Goal: Task Accomplishment & Management: Use online tool/utility

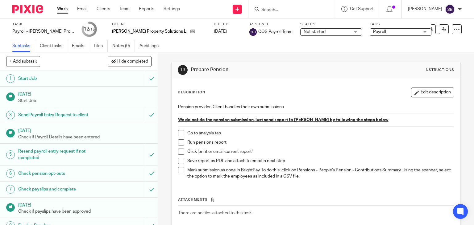
click at [180, 133] on span at bounding box center [181, 133] width 6 height 6
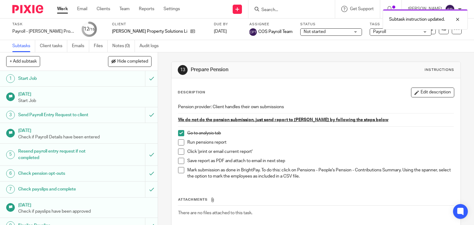
click at [179, 143] on span at bounding box center [181, 143] width 6 height 6
click at [179, 151] on span at bounding box center [181, 152] width 6 height 6
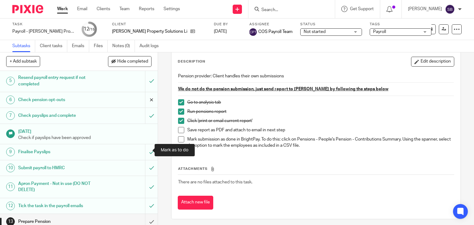
scroll to position [23, 0]
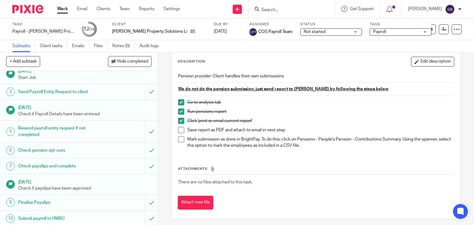
click at [179, 128] on span at bounding box center [181, 130] width 6 height 6
click at [180, 140] on span at bounding box center [181, 140] width 6 height 6
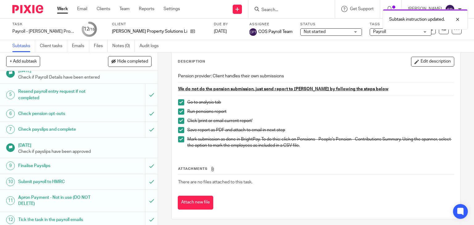
scroll to position [116, 0]
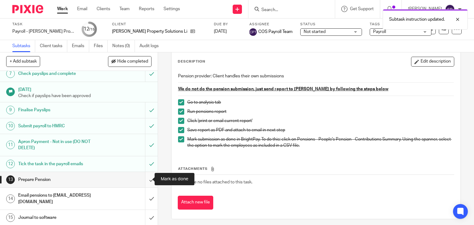
click at [143, 179] on input "submit" at bounding box center [79, 179] width 158 height 15
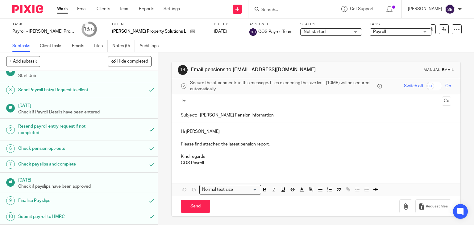
scroll to position [31, 0]
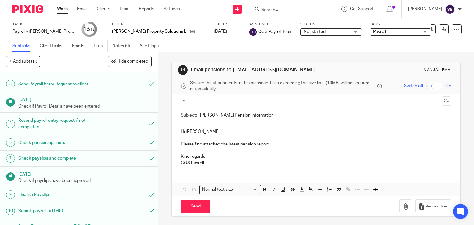
drag, startPoint x: 300, startPoint y: 70, endPoint x: 232, endPoint y: 70, distance: 68.0
click at [232, 70] on h1 "Email pensions to [EMAIL_ADDRESS][DOMAIN_NAME]" at bounding box center [260, 70] width 138 height 6
copy h1 "michellecoulter@cnfp.co.uk"
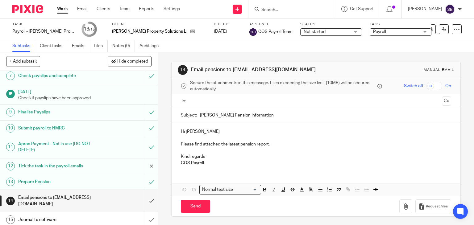
scroll to position [116, 0]
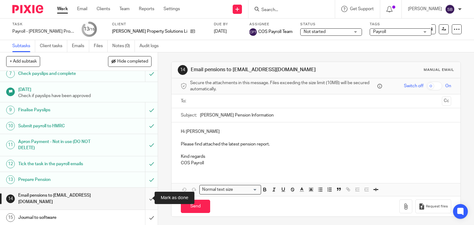
click at [145, 198] on input "submit" at bounding box center [79, 199] width 158 height 22
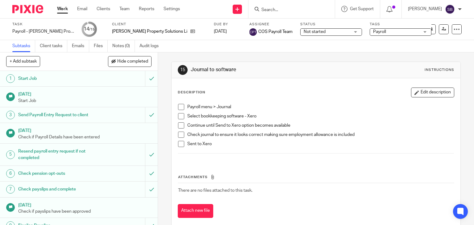
click at [183, 107] on li "Payroll menu > Journal" at bounding box center [316, 108] width 276 height 9
click at [179, 108] on span at bounding box center [181, 107] width 6 height 6
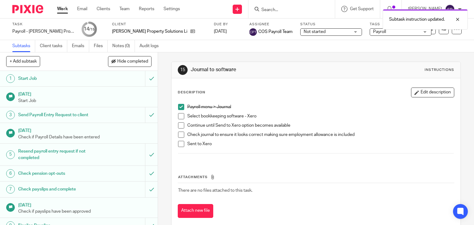
click at [178, 115] on span at bounding box center [181, 116] width 6 height 6
drag, startPoint x: 176, startPoint y: 125, endPoint x: 177, endPoint y: 128, distance: 3.6
click at [178, 125] on span at bounding box center [181, 126] width 6 height 6
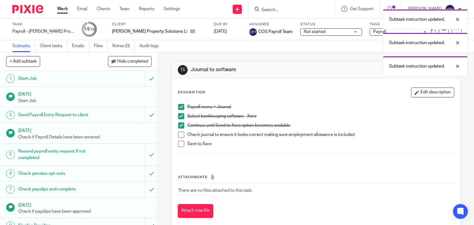
click at [178, 132] on span at bounding box center [181, 135] width 6 height 6
click at [179, 140] on li "Check journal to ensure it looks correct making sure employment allowance is in…" at bounding box center [316, 136] width 276 height 9
drag, startPoint x: 179, startPoint y: 144, endPoint x: 160, endPoint y: 145, distance: 18.6
click at [178, 144] on span at bounding box center [181, 144] width 6 height 6
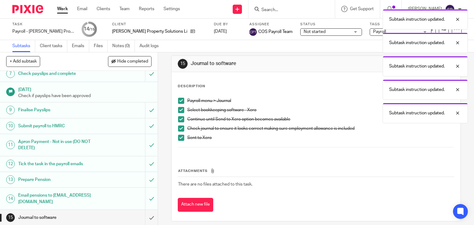
scroll to position [11, 0]
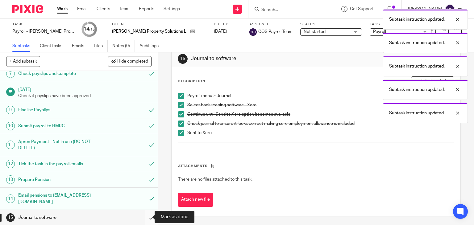
click at [148, 216] on input "submit" at bounding box center [79, 217] width 158 height 15
